Goal: Information Seeking & Learning: Learn about a topic

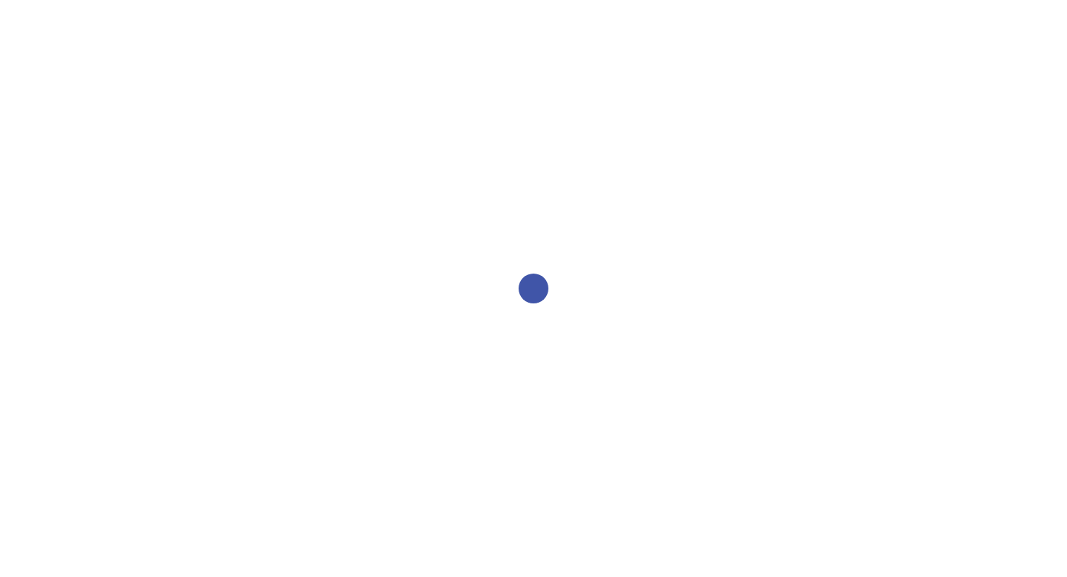
select select "2bed604d-1099-4043-b1bc-2365e8740244"
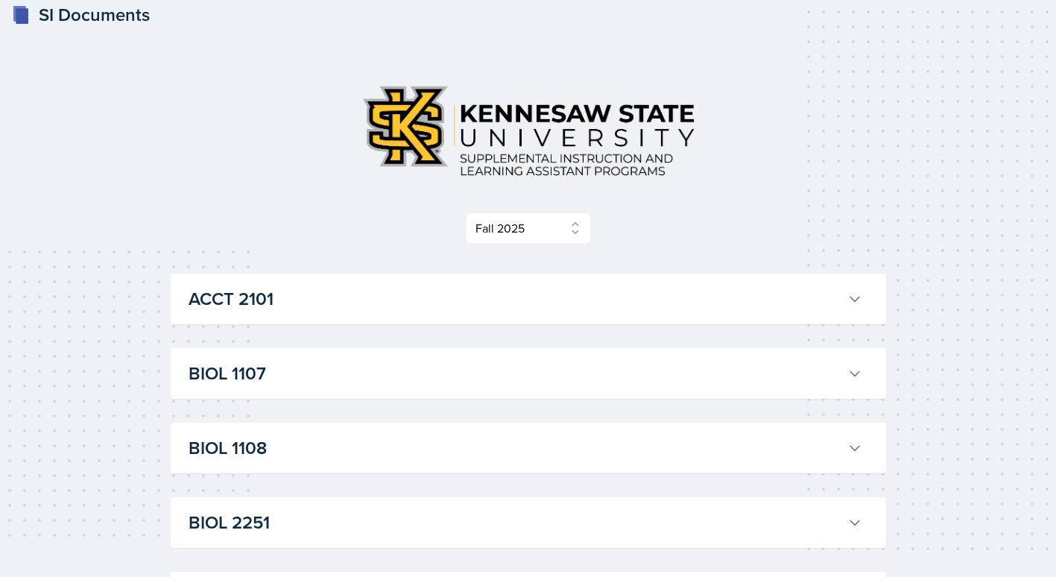
scroll to position [224, 0]
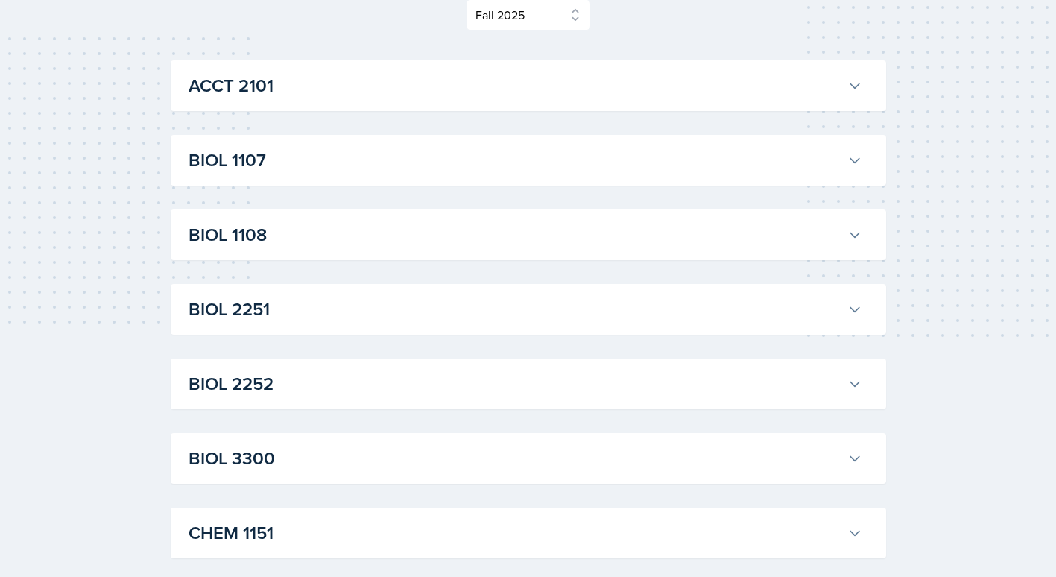
click at [311, 160] on h3 "BIOL 1107" at bounding box center [515, 160] width 653 height 27
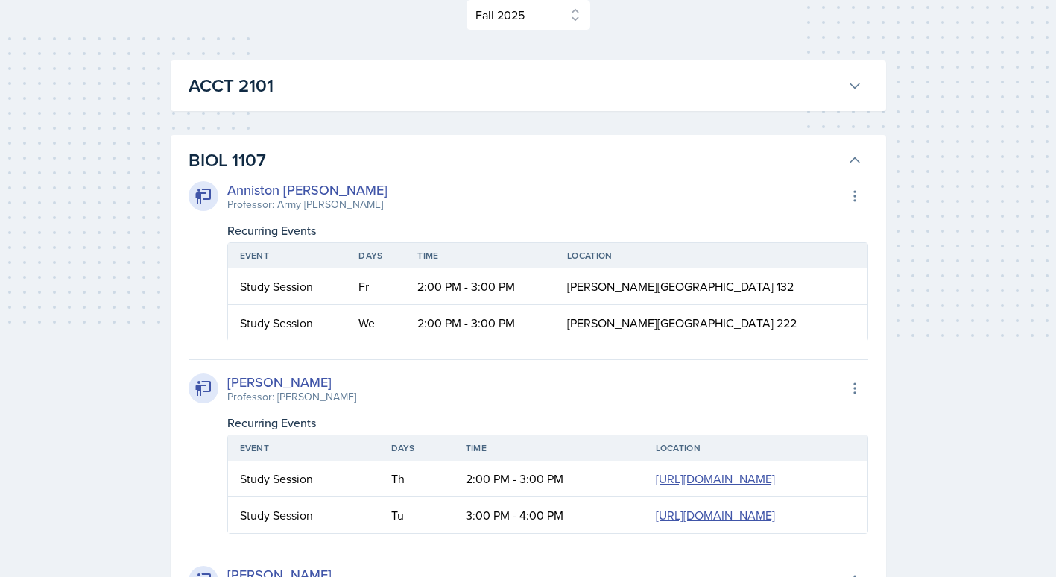
click at [812, 168] on h3 "BIOL 1107" at bounding box center [515, 160] width 653 height 27
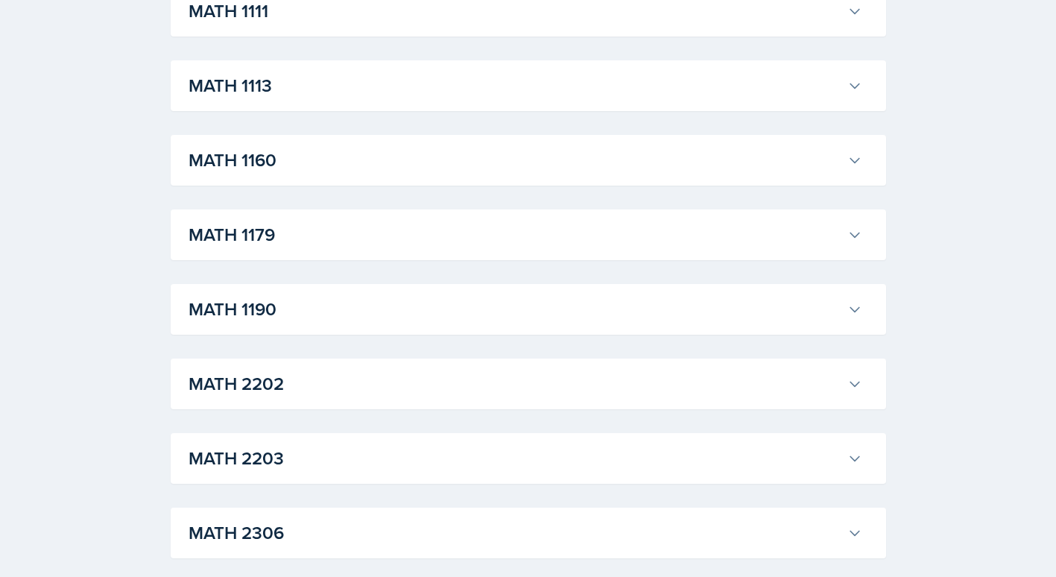
click at [431, 308] on h3 "MATH 1190" at bounding box center [515, 309] width 653 height 27
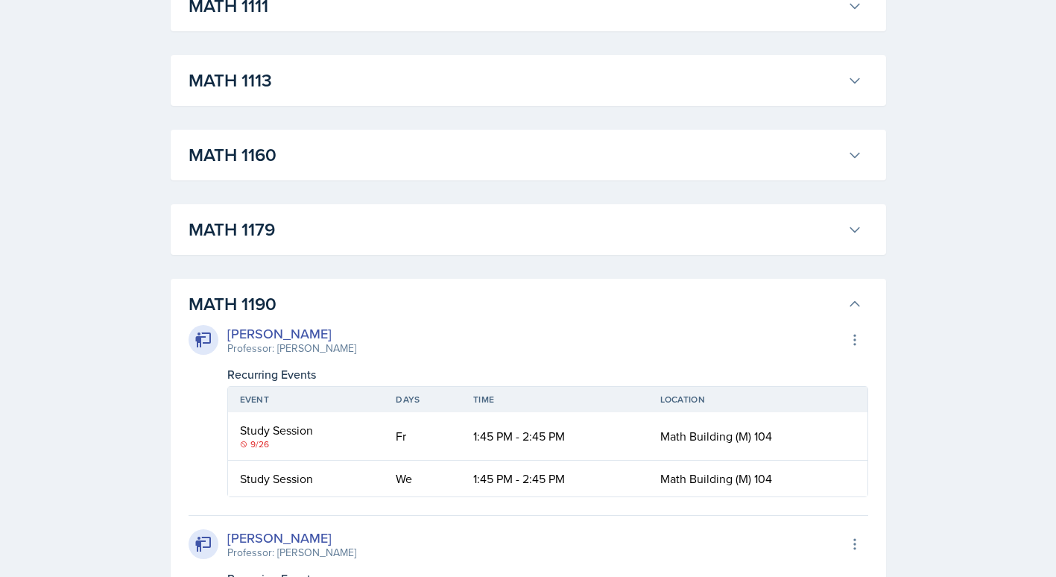
scroll to position [1416, 0]
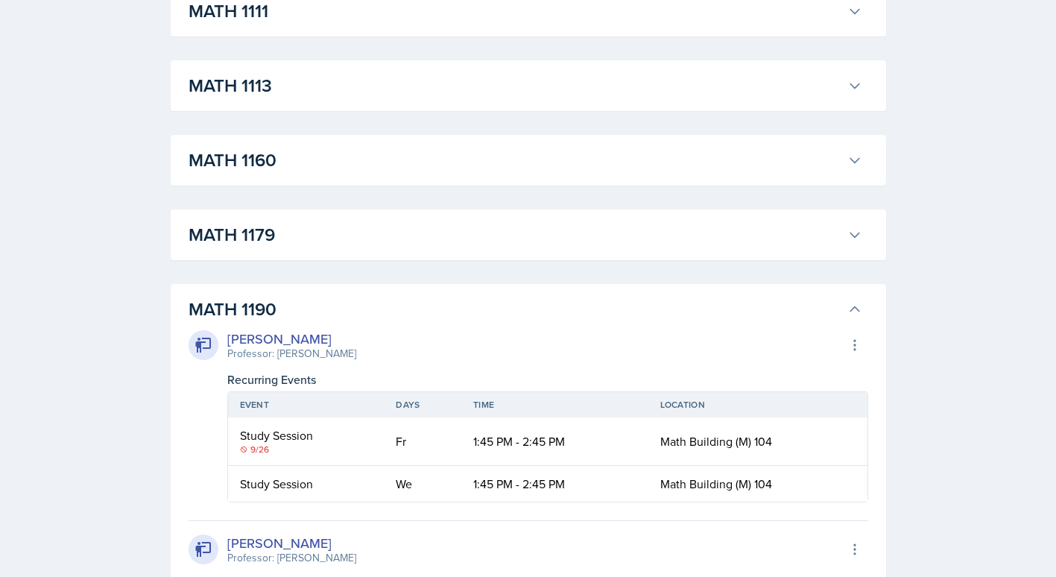
click at [431, 301] on h3 "MATH 1190" at bounding box center [515, 309] width 653 height 27
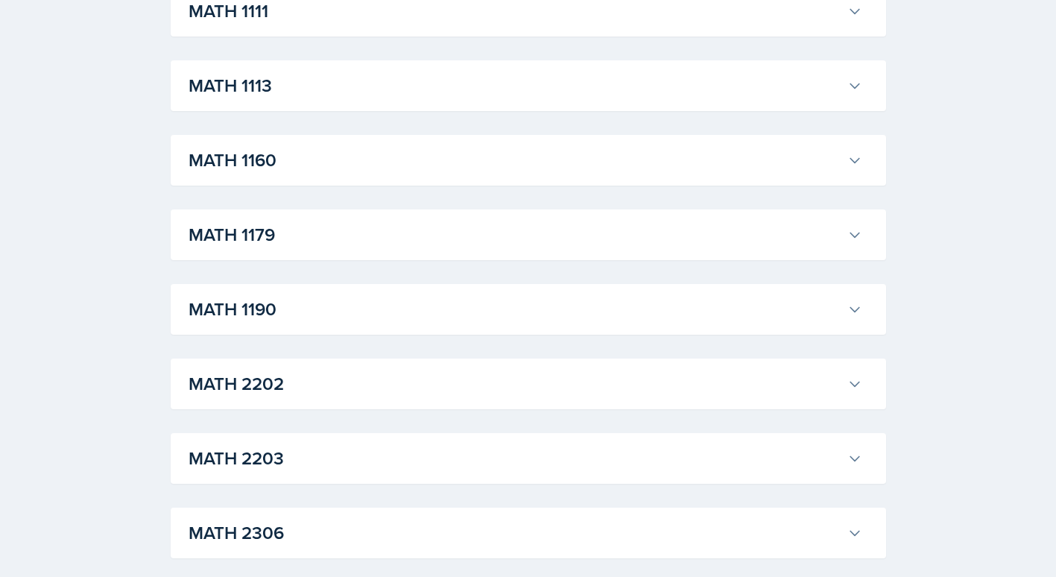
click at [557, 229] on h3 "MATH 1179" at bounding box center [515, 234] width 653 height 27
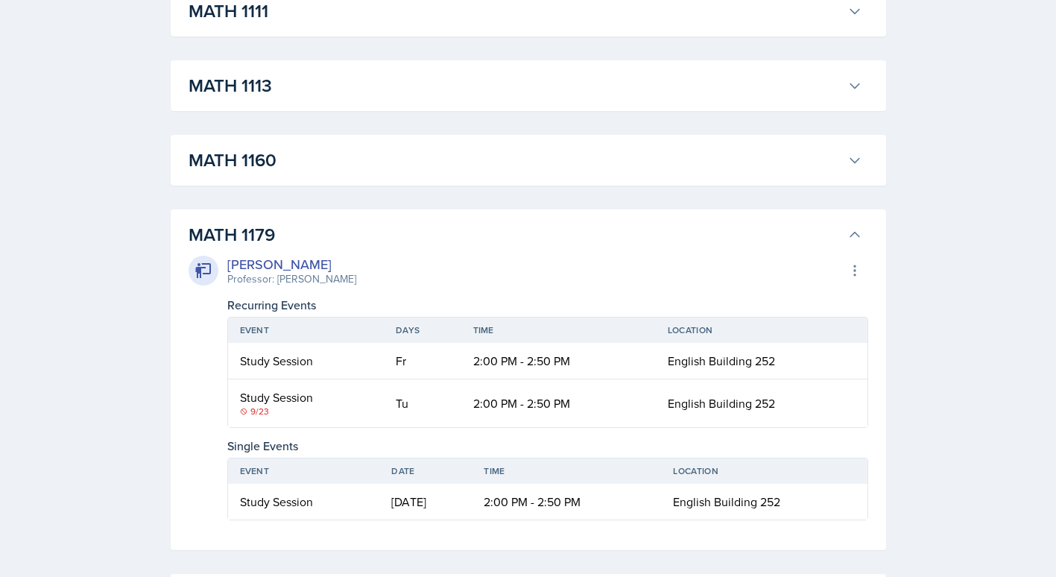
click at [557, 229] on h3 "MATH 1179" at bounding box center [515, 234] width 653 height 27
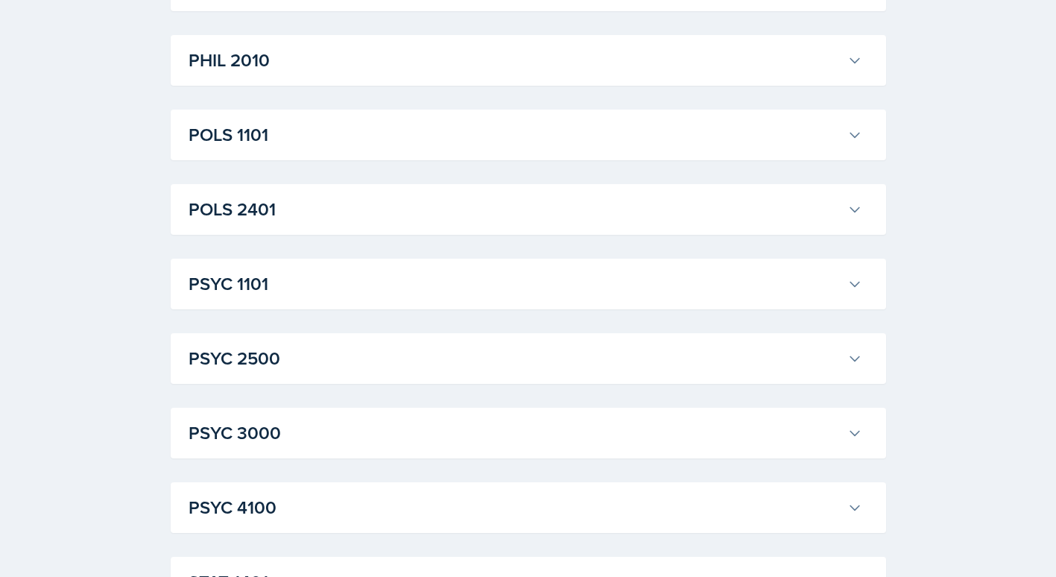
scroll to position [2089, 0]
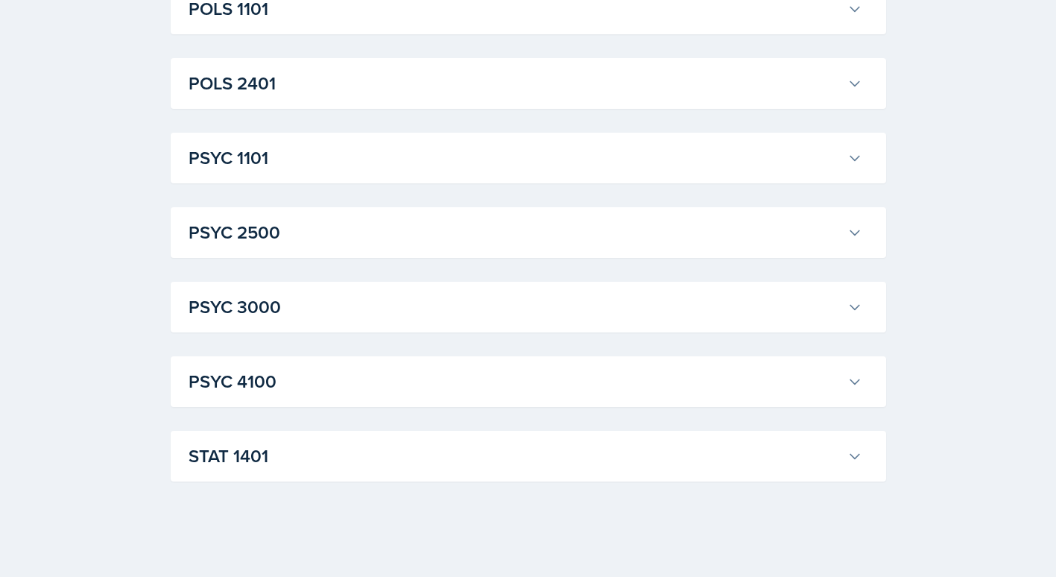
click at [449, 172] on button "PSYC 1101" at bounding box center [526, 158] width 680 height 33
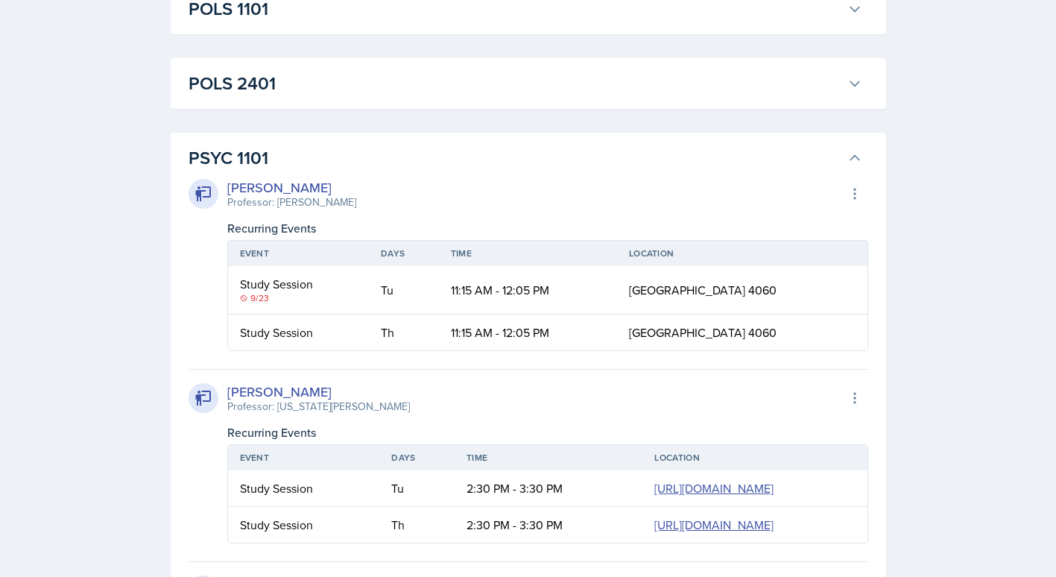
click at [478, 163] on h3 "PSYC 1101" at bounding box center [515, 158] width 653 height 27
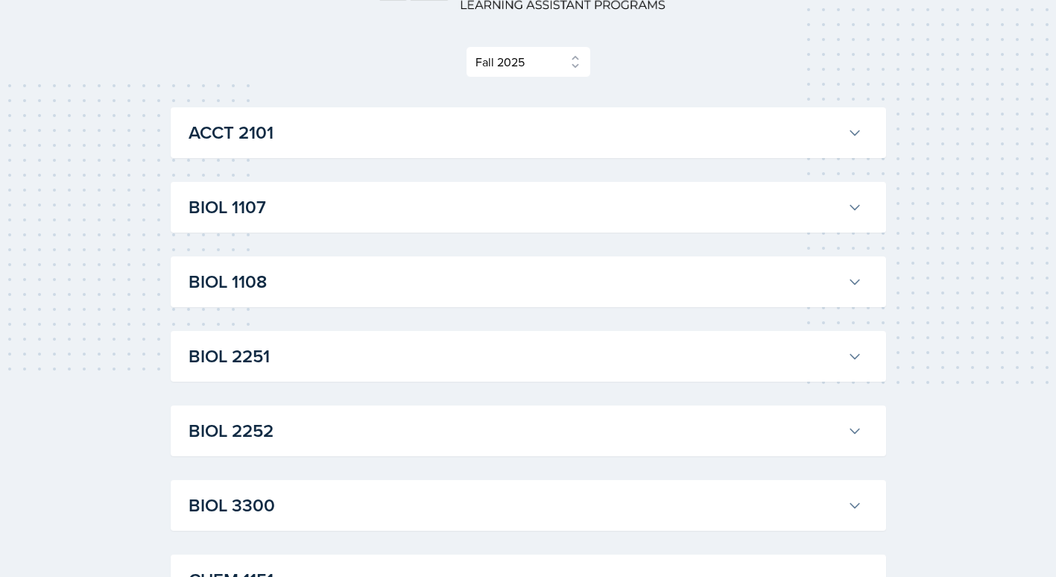
scroll to position [151, 0]
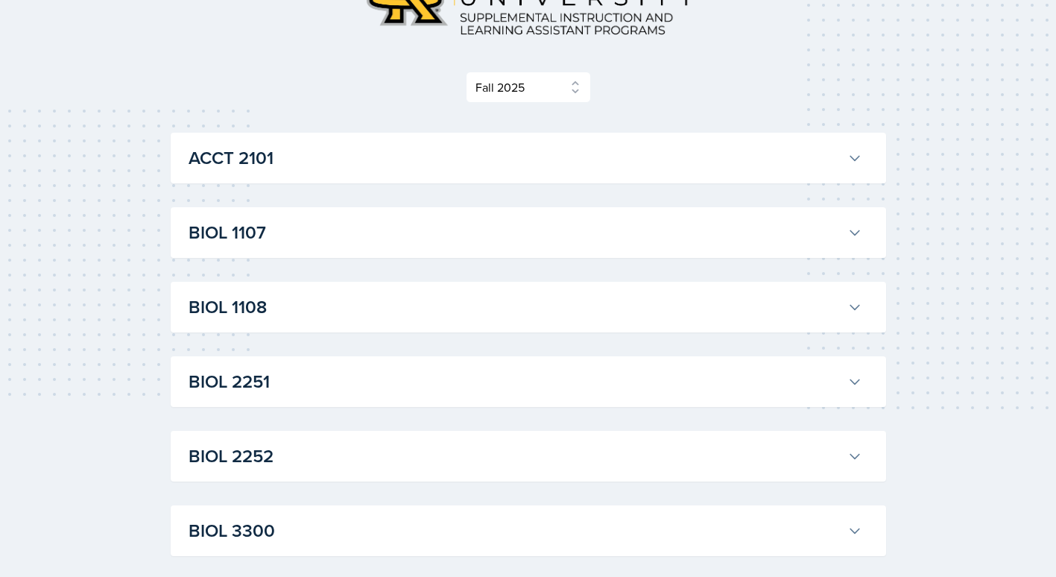
click at [414, 247] on button "BIOL 1107" at bounding box center [526, 232] width 680 height 33
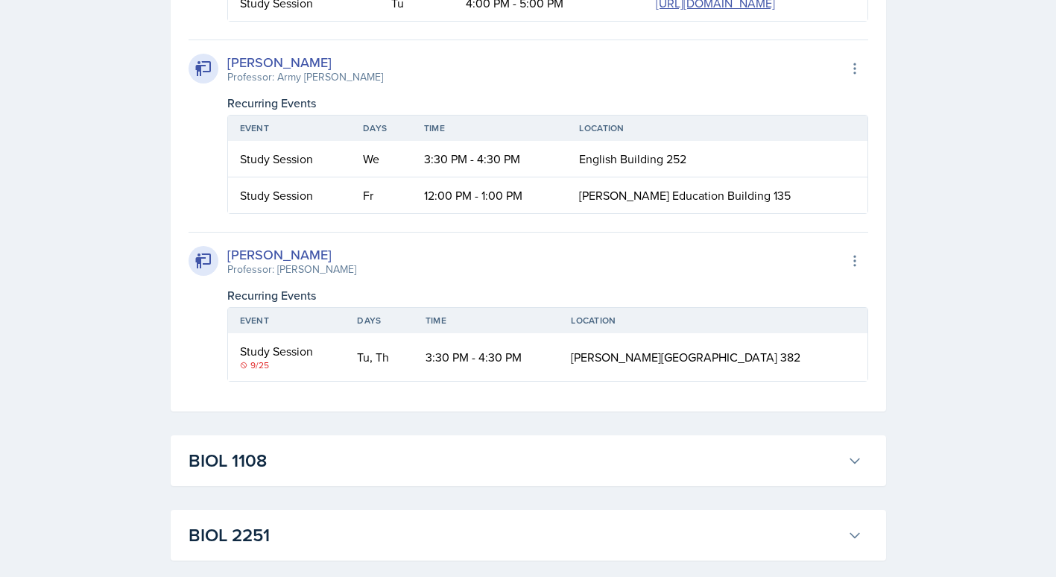
scroll to position [1195, 0]
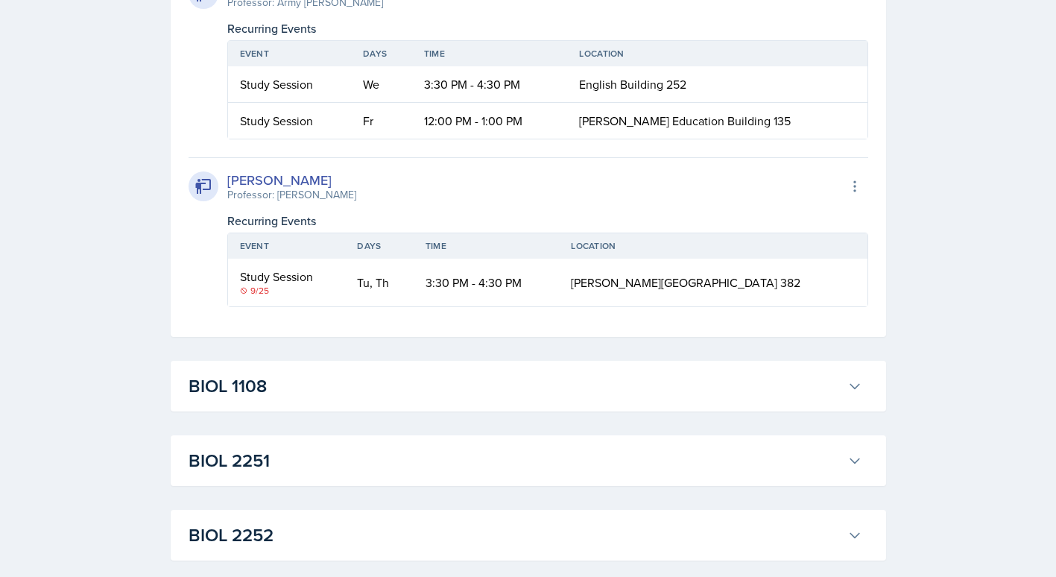
drag, startPoint x: 352, startPoint y: 130, endPoint x: 372, endPoint y: 171, distance: 46.3
drag, startPoint x: 372, startPoint y: 171, endPoint x: 363, endPoint y: 218, distance: 47.1
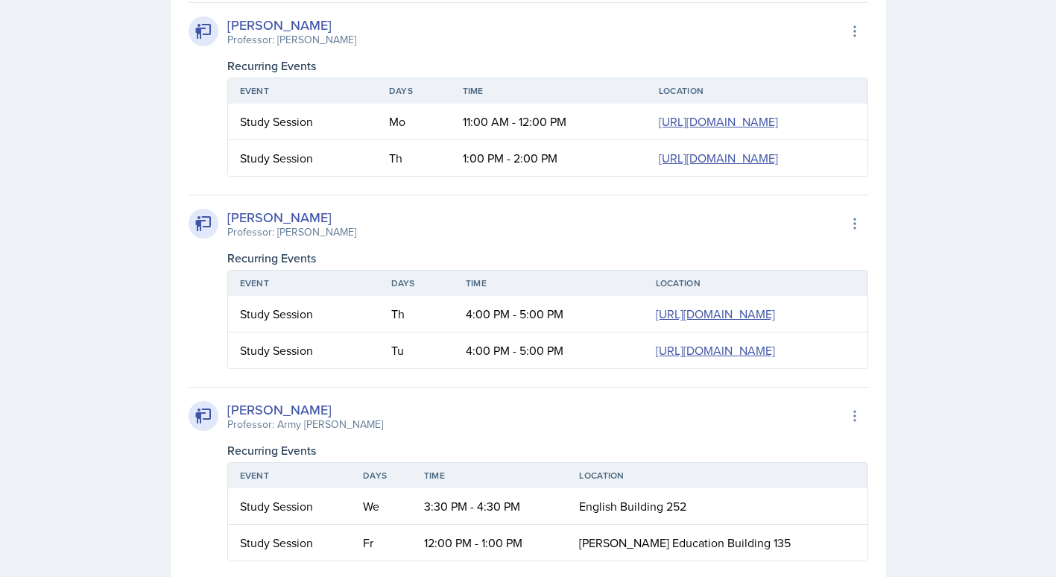
scroll to position [748, 0]
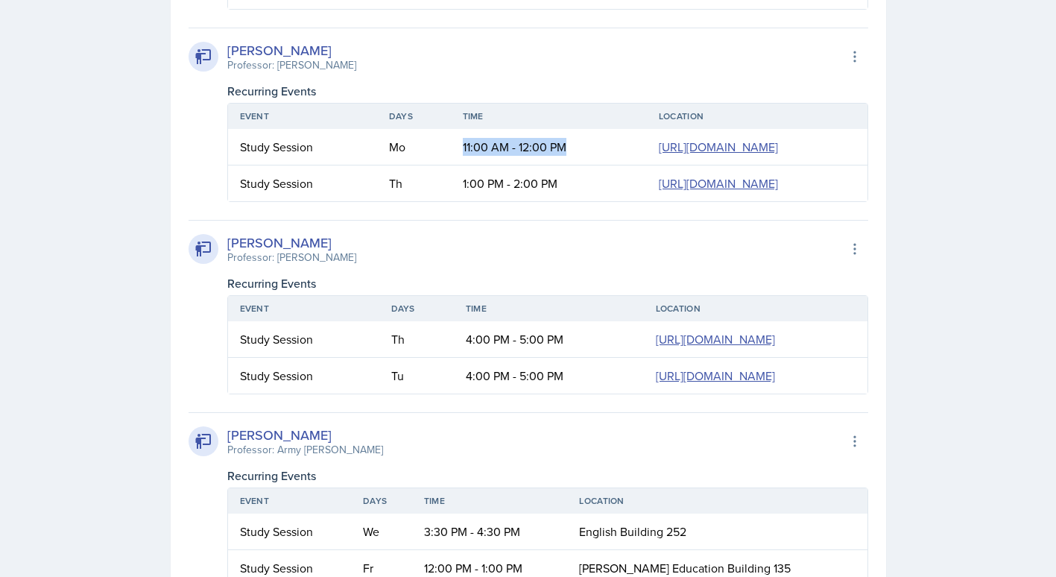
drag, startPoint x: 370, startPoint y: 276, endPoint x: 374, endPoint y: 315, distance: 39.8
click at [451, 165] on td "11:00 AM - 12:00 PM" at bounding box center [549, 147] width 196 height 37
drag, startPoint x: 354, startPoint y: 356, endPoint x: 376, endPoint y: 399, distance: 48.7
click at [451, 201] on td "1:00 PM - 2:00 PM" at bounding box center [549, 183] width 196 height 36
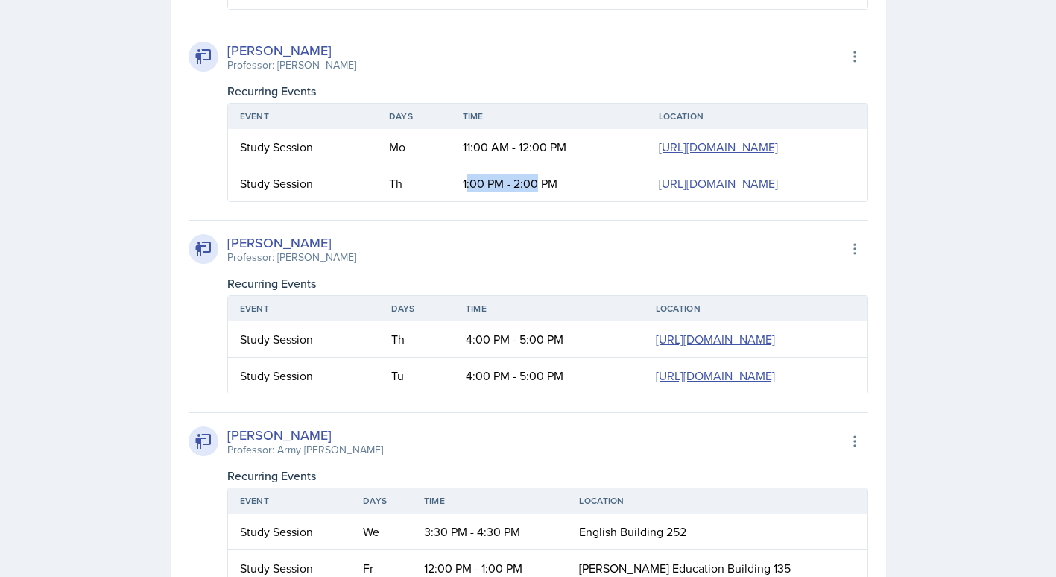
click at [451, 201] on td "1:00 PM - 2:00 PM" at bounding box center [549, 183] width 196 height 36
drag, startPoint x: 301, startPoint y: 384, endPoint x: 320, endPoint y: 384, distance: 19.4
click at [377, 201] on td "Th" at bounding box center [414, 183] width 74 height 36
click at [451, 201] on td "1:00 PM - 2:00 PM" at bounding box center [549, 183] width 196 height 36
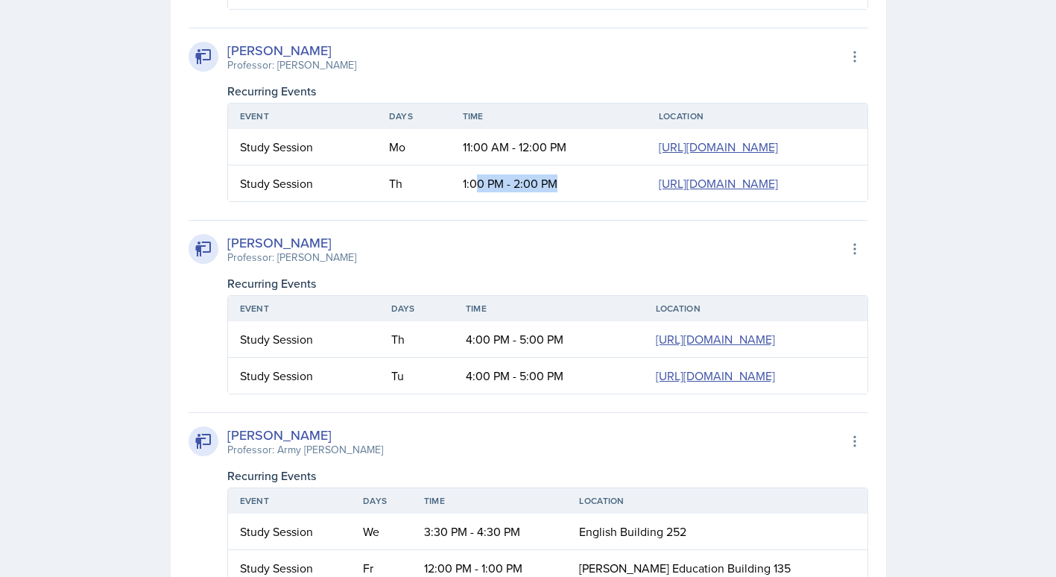
drag, startPoint x: 364, startPoint y: 353, endPoint x: 368, endPoint y: 411, distance: 58.3
click at [451, 201] on td "1:00 PM - 2:00 PM" at bounding box center [549, 183] width 196 height 36
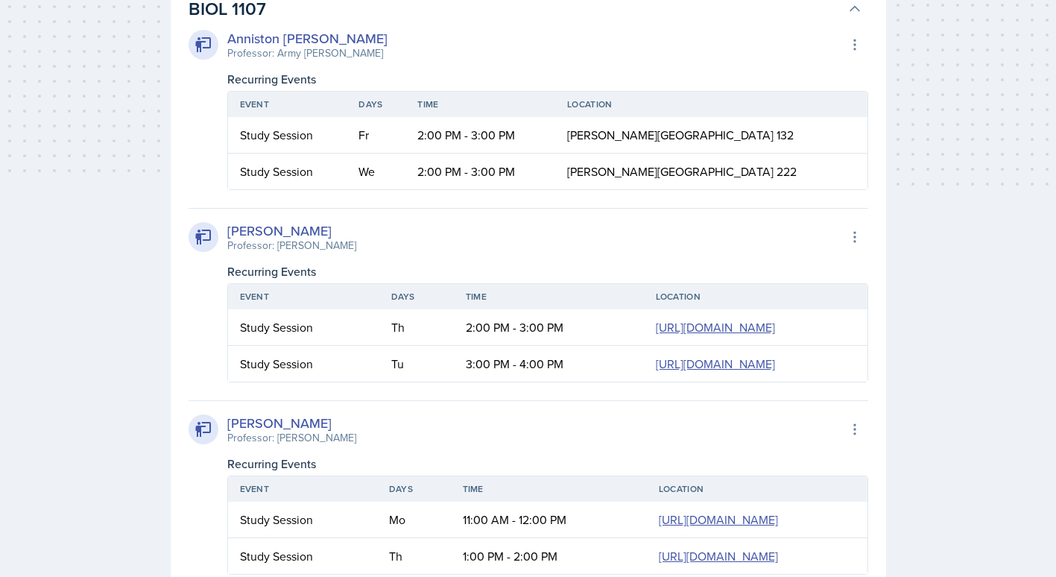
scroll to position [0, 0]
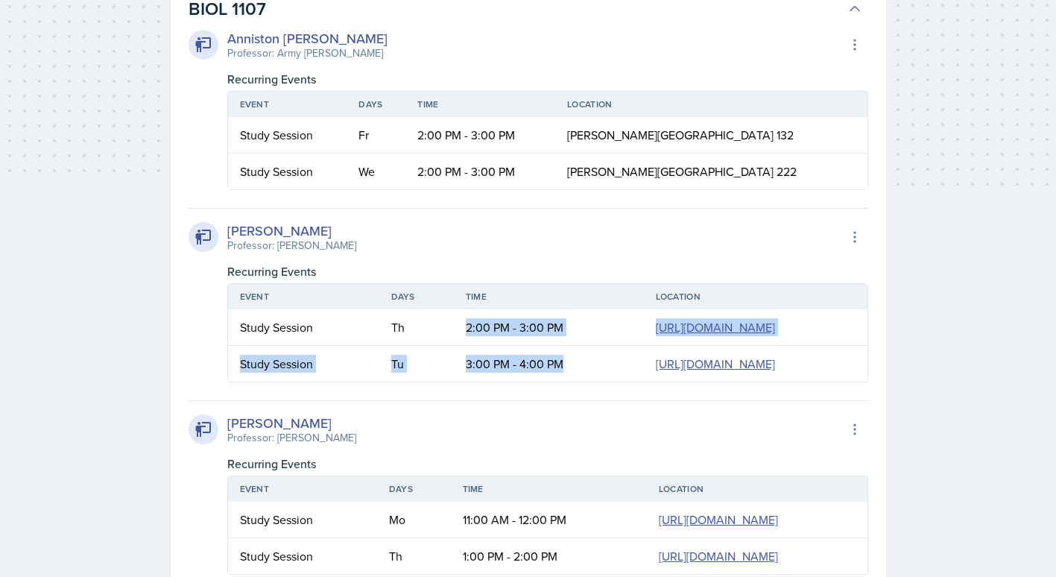
drag, startPoint x: 347, startPoint y: 323, endPoint x: 379, endPoint y: 467, distance: 147.5
click at [379, 382] on table "Event Days Time Location Study Session Th 2:00 PM - 3:00 PM [URL][DOMAIN_NAME] …" at bounding box center [547, 332] width 641 height 99
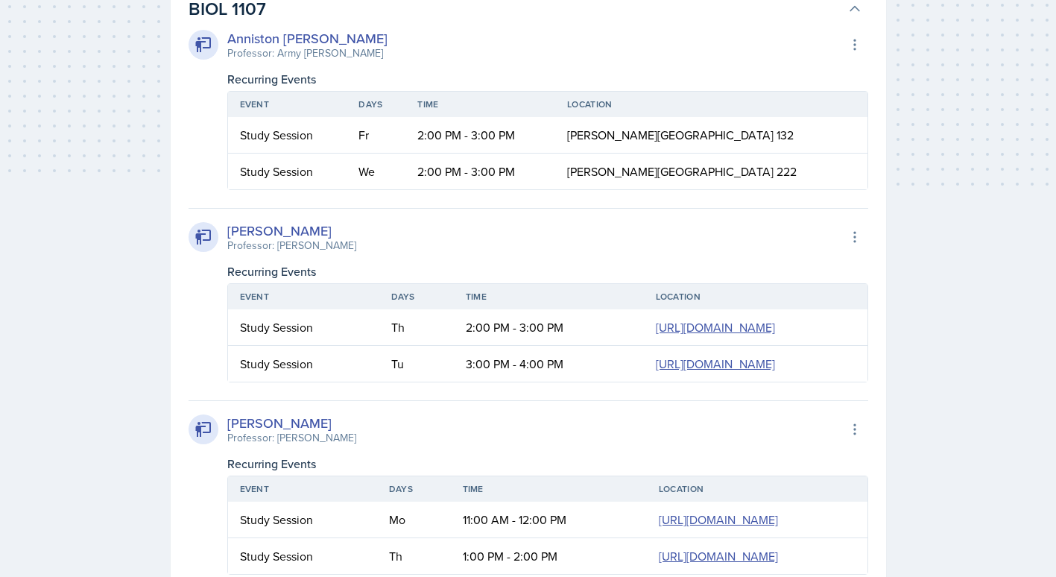
click at [175, 420] on div "BIOL 1107 Anniston [PERSON_NAME] Professor: Army [PERSON_NAME] Export to Google…" at bounding box center [528, 570] width 715 height 1173
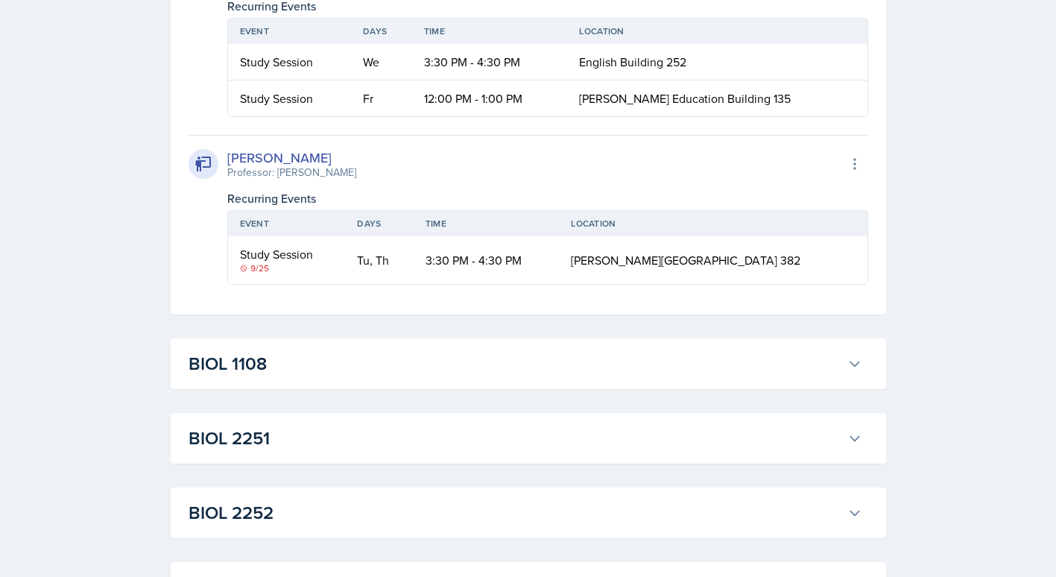
scroll to position [1418, 0]
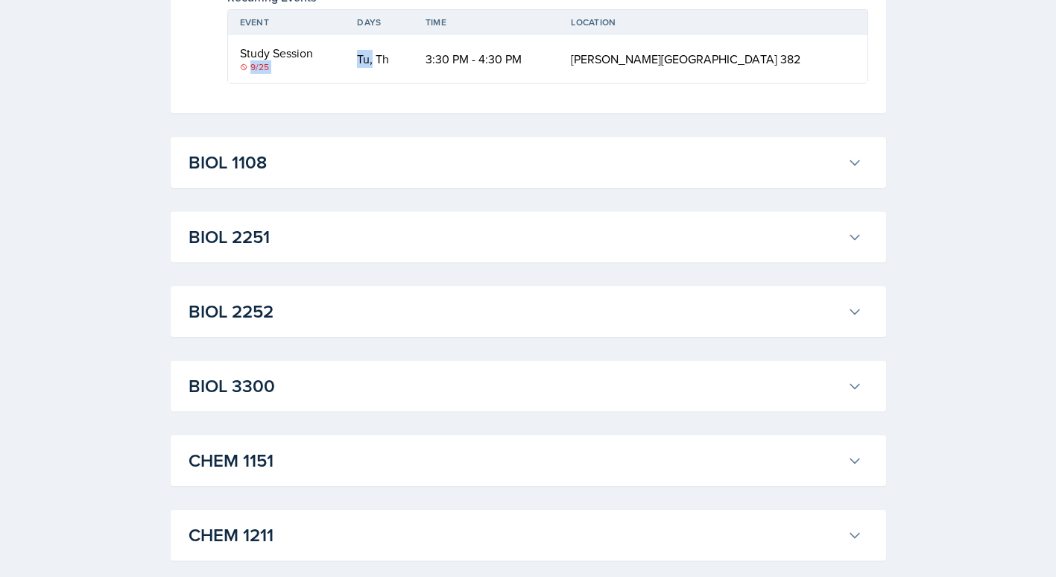
drag, startPoint x: 375, startPoint y: 416, endPoint x: 411, endPoint y: 425, distance: 36.9
click at [411, 83] on tr "Study Session [DATE], Th 3:30 PM - 4:30 PM [PERSON_NAME][GEOGRAPHIC_DATA] 382" at bounding box center [547, 59] width 639 height 48
drag, startPoint x: 411, startPoint y: 425, endPoint x: 421, endPoint y: 429, distance: 11.1
click at [413, 83] on td "Tu, Th" at bounding box center [379, 59] width 68 height 48
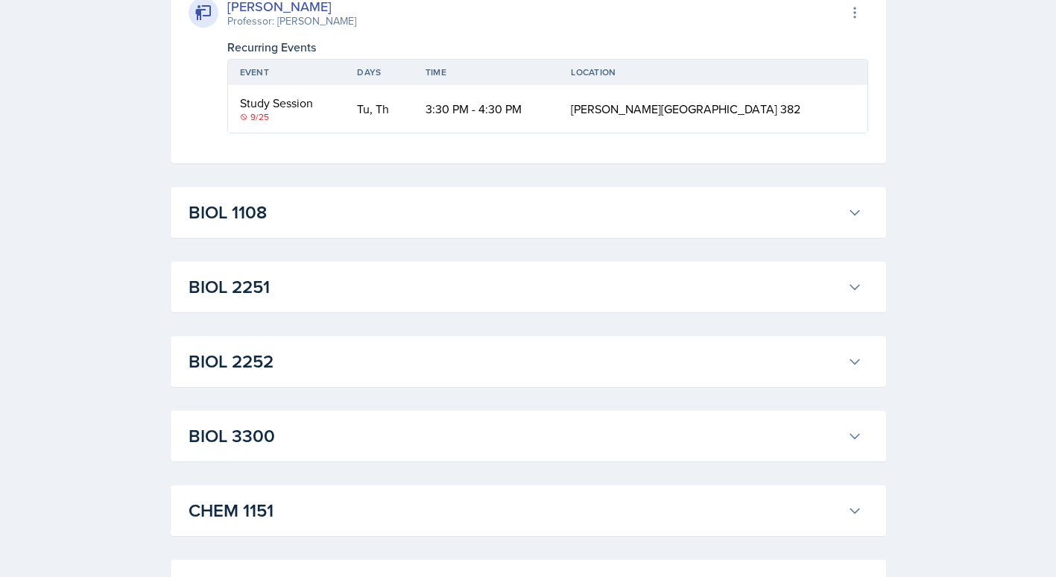
scroll to position [1642, 0]
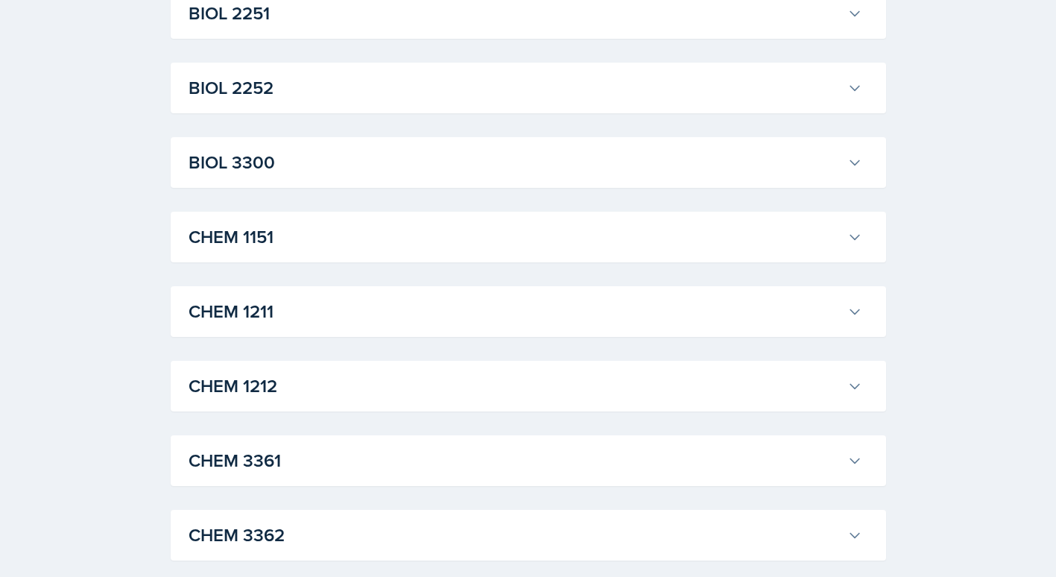
click at [459, 259] on div "ACCT 2101 [PERSON_NAME] Professor: [PERSON_NAME] Export to Google Calendar Recu…" at bounding box center [528, 346] width 715 height 3409
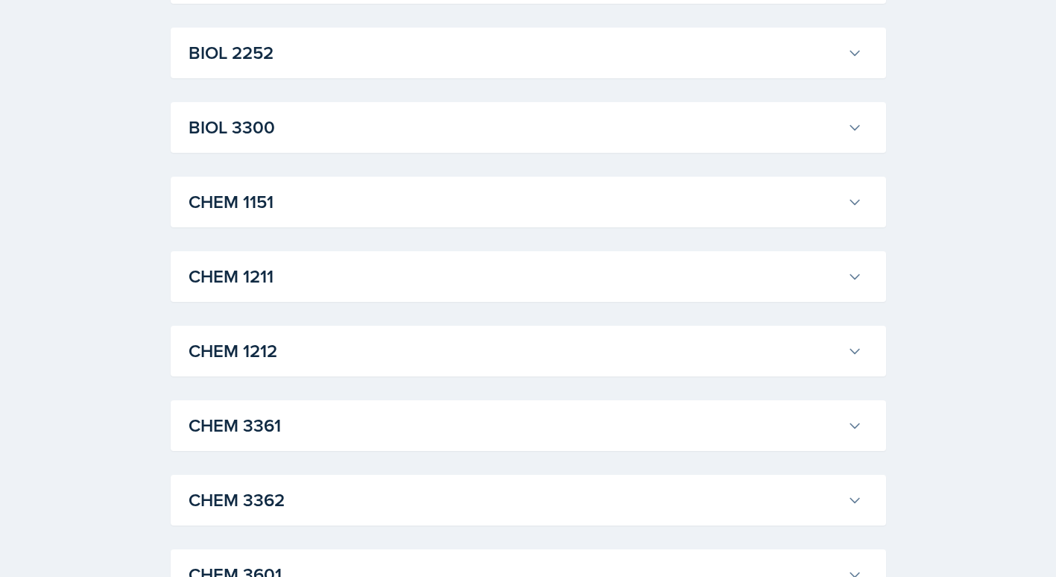
scroll to position [1791, 0]
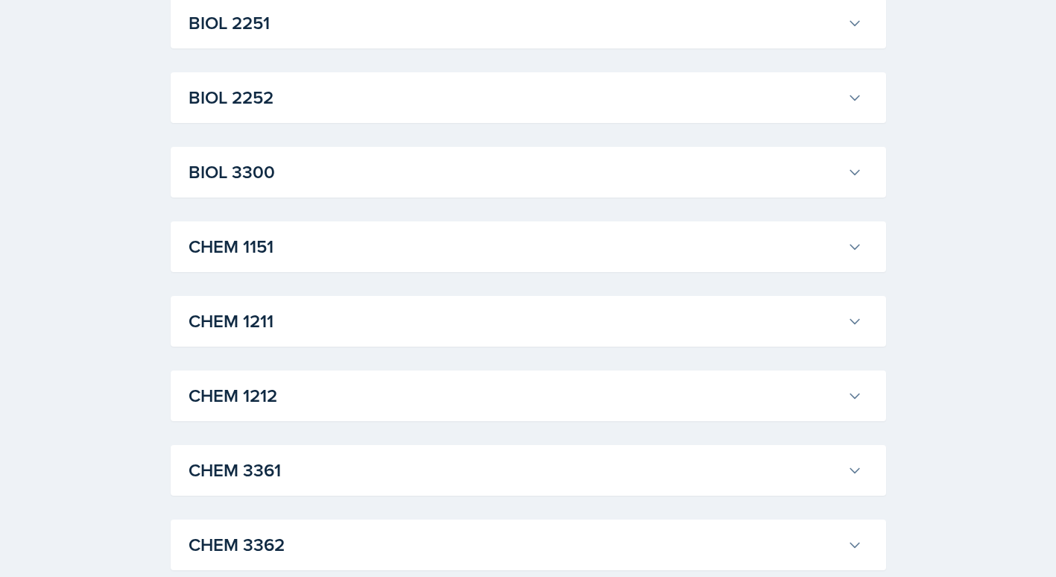
scroll to position [1716, 0]
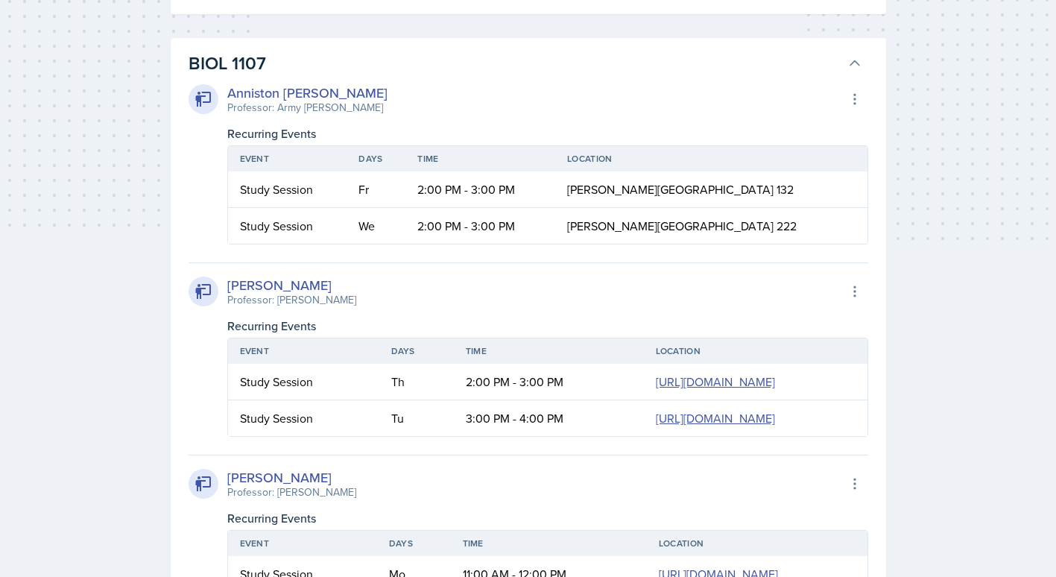
scroll to position [151, 0]
